Goal: Task Accomplishment & Management: Use online tool/utility

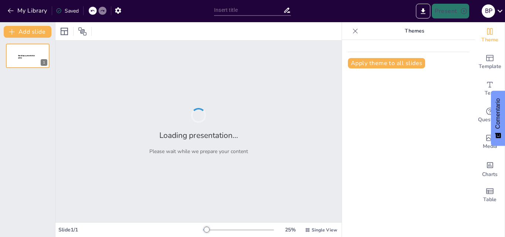
type input "New Sendsteps"
type input "División Celular"
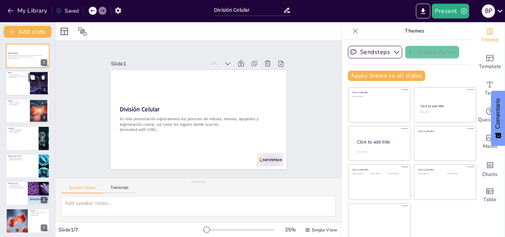
click at [37, 81] on div at bounding box center [38, 77] width 20 height 9
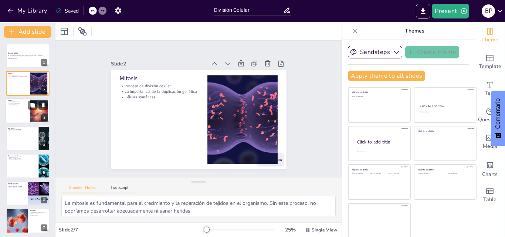
click at [21, 107] on div at bounding box center [28, 110] width 44 height 25
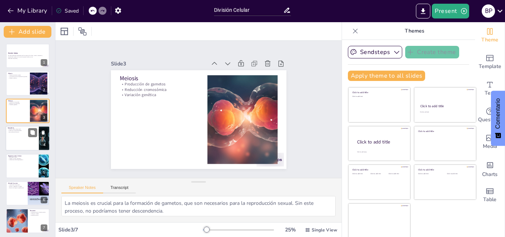
click at [8, 143] on div at bounding box center [28, 138] width 44 height 25
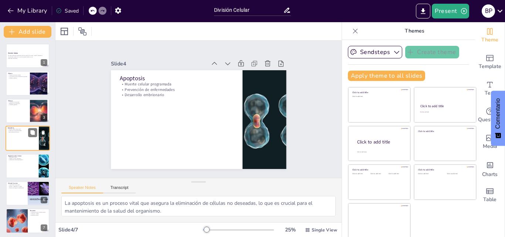
scroll to position [1, 0]
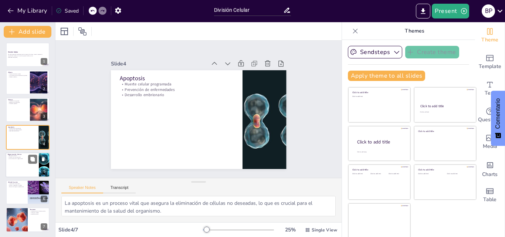
click at [19, 168] on div at bounding box center [28, 164] width 44 height 25
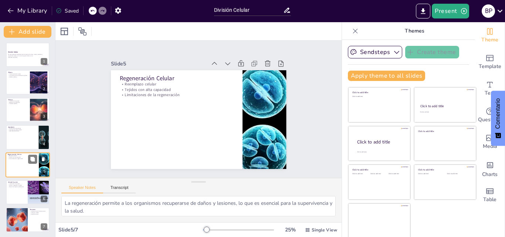
scroll to position [2, 0]
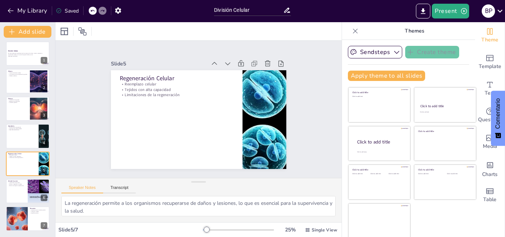
click at [22, 176] on div "División Celular En esta presentación exploraremos los procesos de mitosis, mei…" at bounding box center [27, 136] width 55 height 190
click at [19, 190] on div at bounding box center [28, 191] width 44 height 25
type textarea "Es importante entender dónde ocurren estos procesos, ya que cada uno tiene un p…"
